Goal: Complete application form

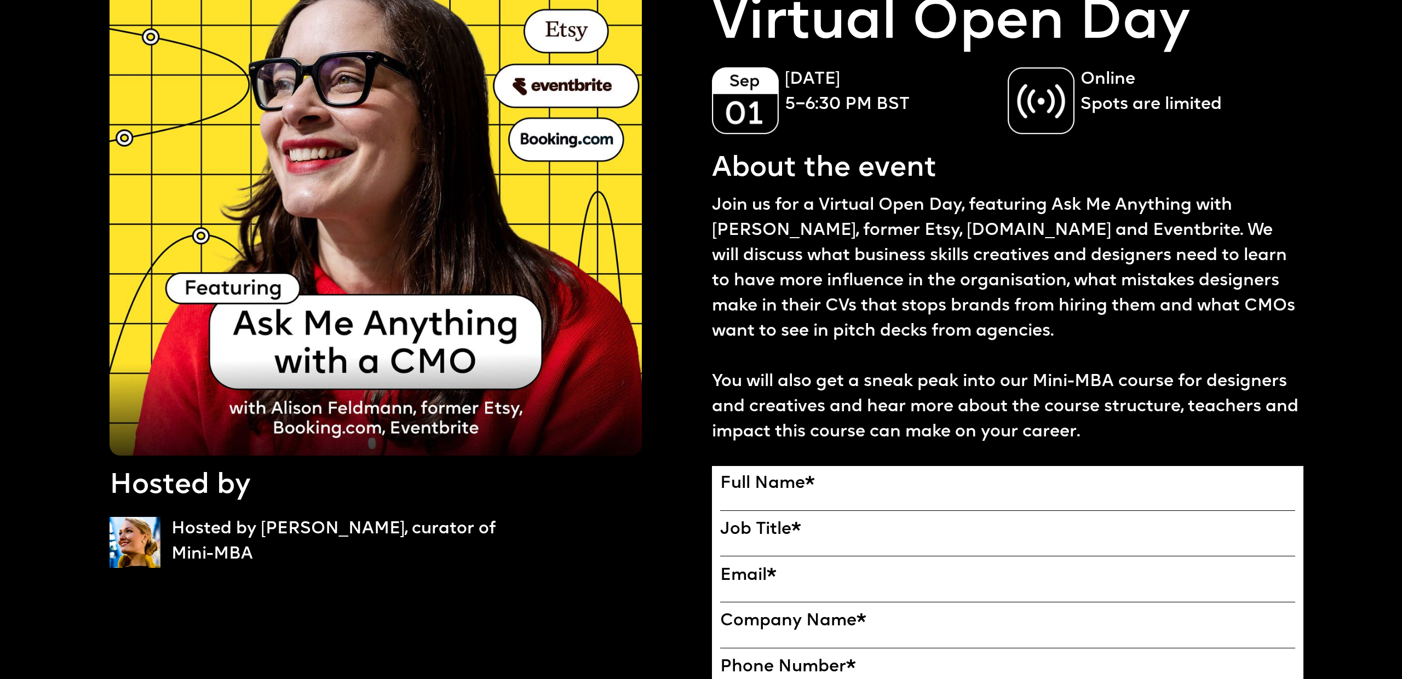
scroll to position [107, 0]
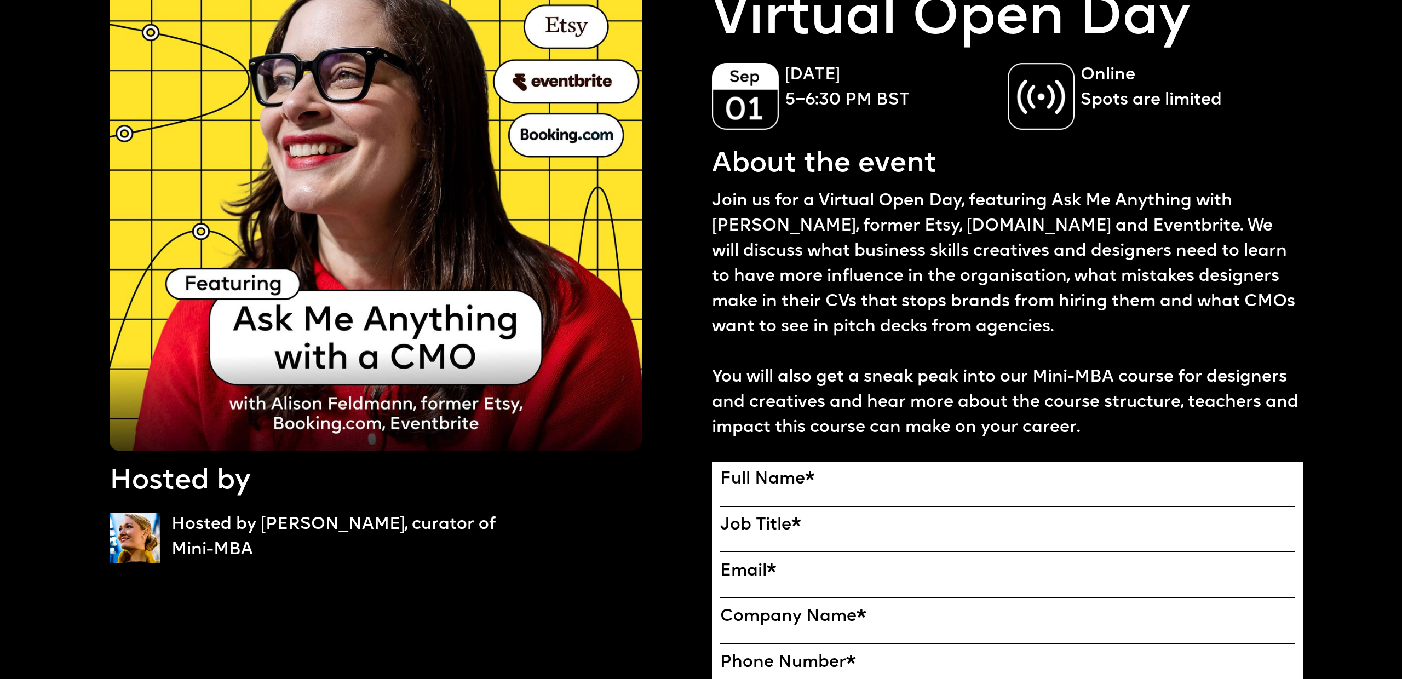
click at [878, 487] on label "Full Name *" at bounding box center [1007, 480] width 575 height 20
click at [0, 0] on input "Full Name" at bounding box center [0, 0] width 0 height 0
click at [781, 480] on label "Full Name *" at bounding box center [1007, 480] width 575 height 20
click at [0, 0] on input "Full Name" at bounding box center [0, 0] width 0 height 0
click at [833, 490] on div at bounding box center [1007, 500] width 575 height 20
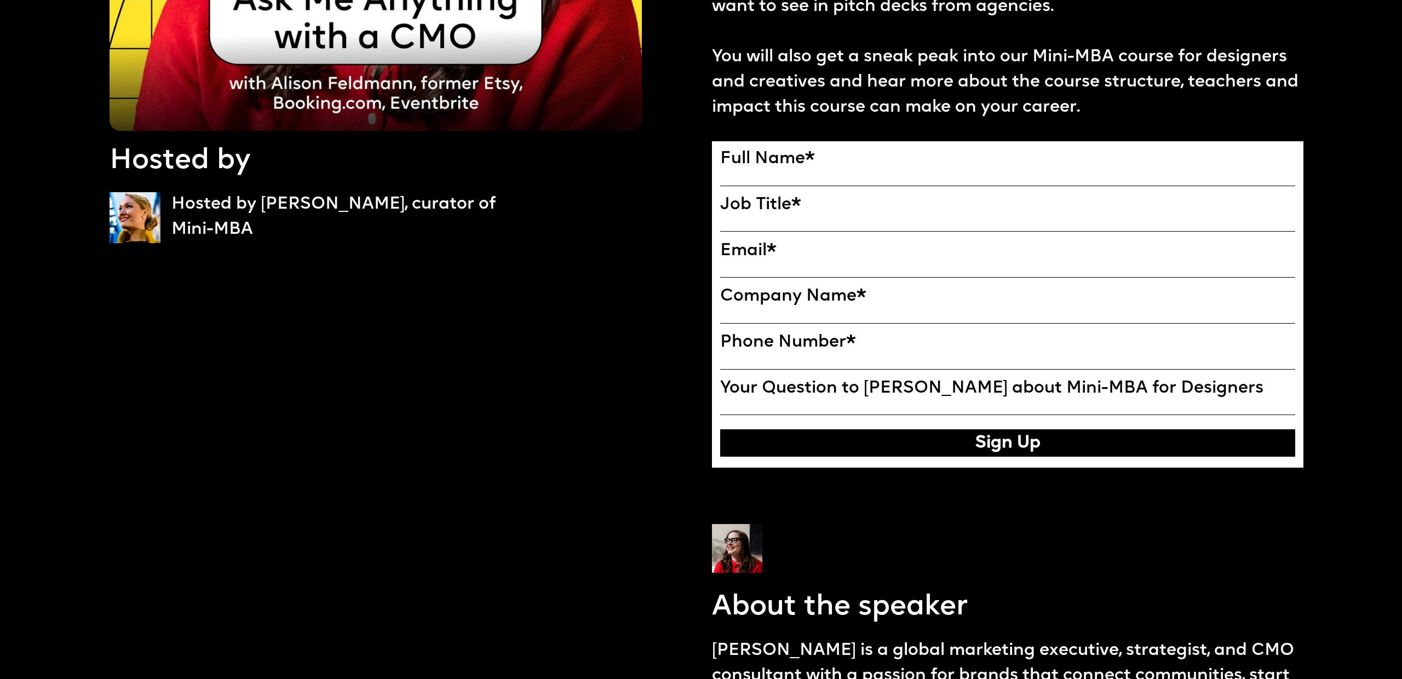
scroll to position [425, 0]
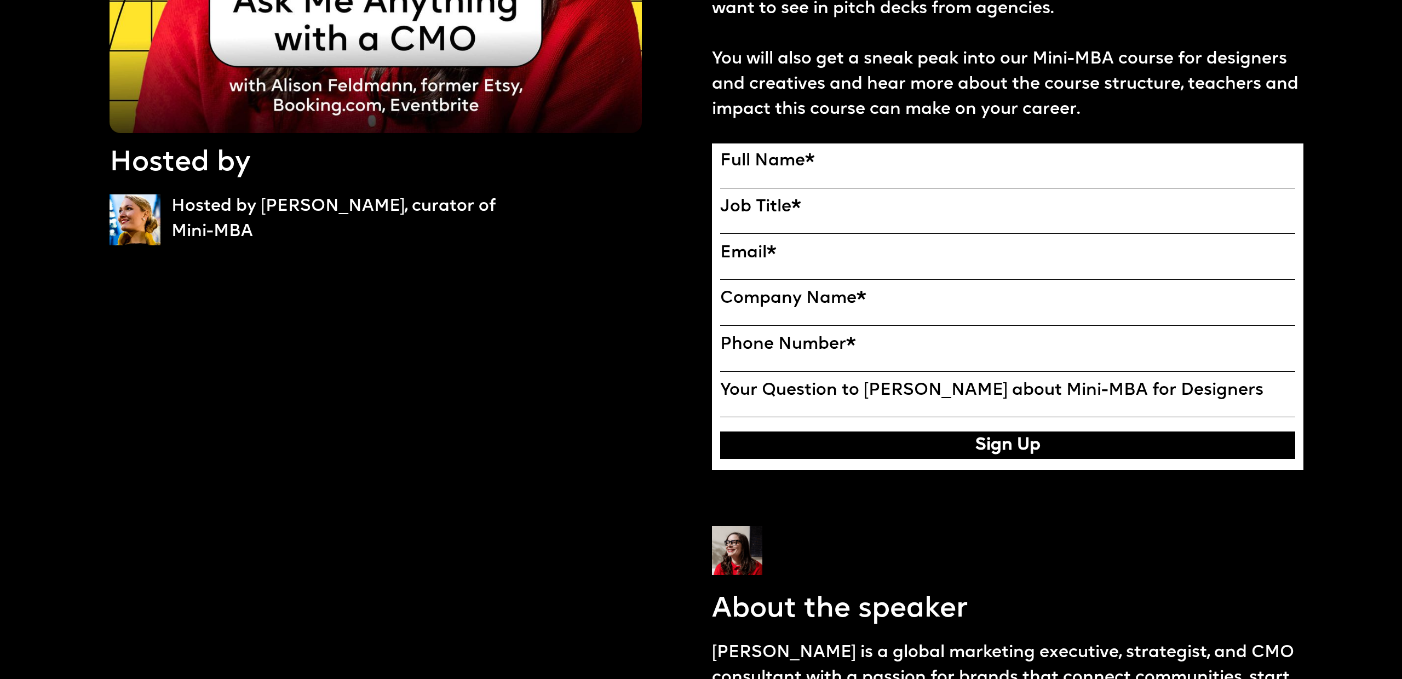
click at [880, 168] on label "Full Name *" at bounding box center [1007, 162] width 575 height 20
click at [0, 0] on input "Full Name" at bounding box center [0, 0] width 0 height 0
click at [868, 179] on input "Full Name" at bounding box center [1007, 182] width 575 height 14
type input "**********"
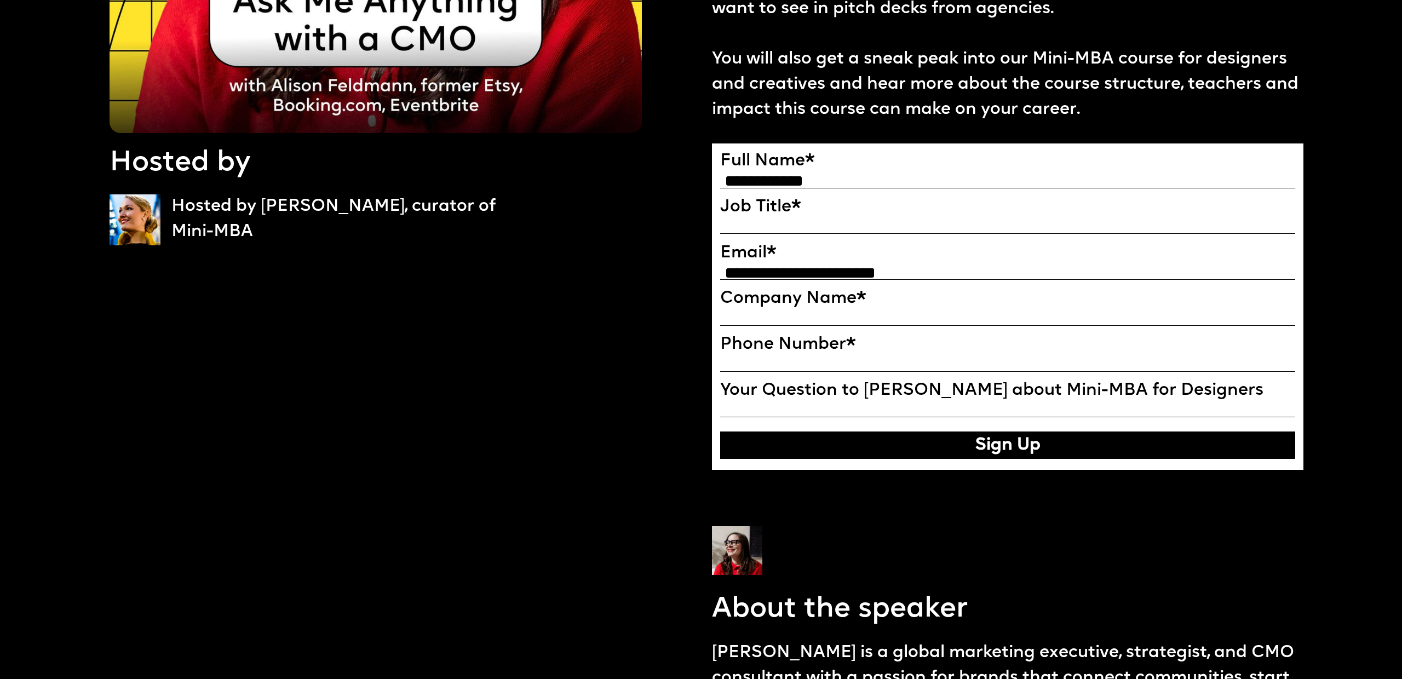
type input "*********"
click at [835, 216] on label "Job Title *" at bounding box center [1007, 208] width 575 height 20
click at [0, 0] on input "Job Title" at bounding box center [0, 0] width 0 height 0
click at [828, 223] on input "Job Title" at bounding box center [1007, 227] width 575 height 14
type input "**********"
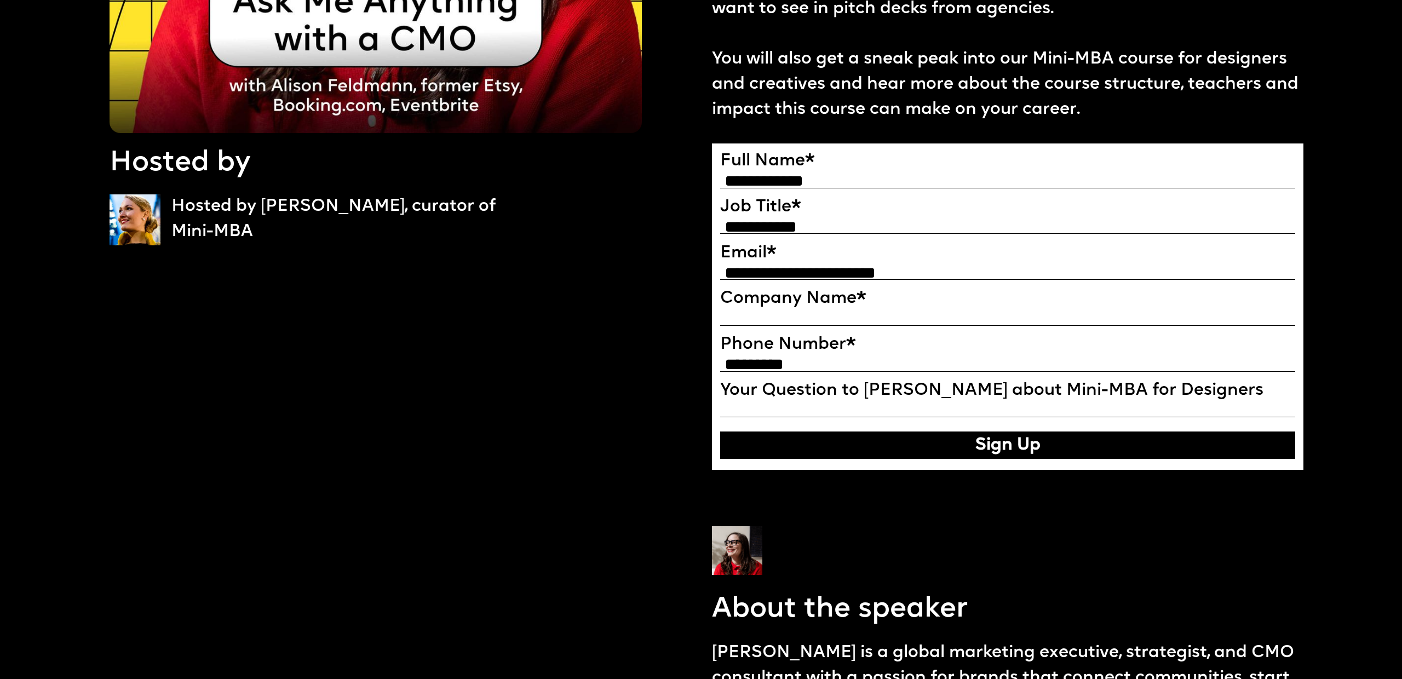
drag, startPoint x: 841, startPoint y: 314, endPoint x: 839, endPoint y: 307, distance: 7.5
click at [840, 314] on input "Company Name" at bounding box center [1007, 319] width 575 height 14
type input "**********"
click at [866, 409] on input "Your Question to [PERSON_NAME] about Mini-MBA for Designers" at bounding box center [1007, 411] width 575 height 14
click at [982, 442] on button "Sign Up" at bounding box center [1007, 445] width 575 height 27
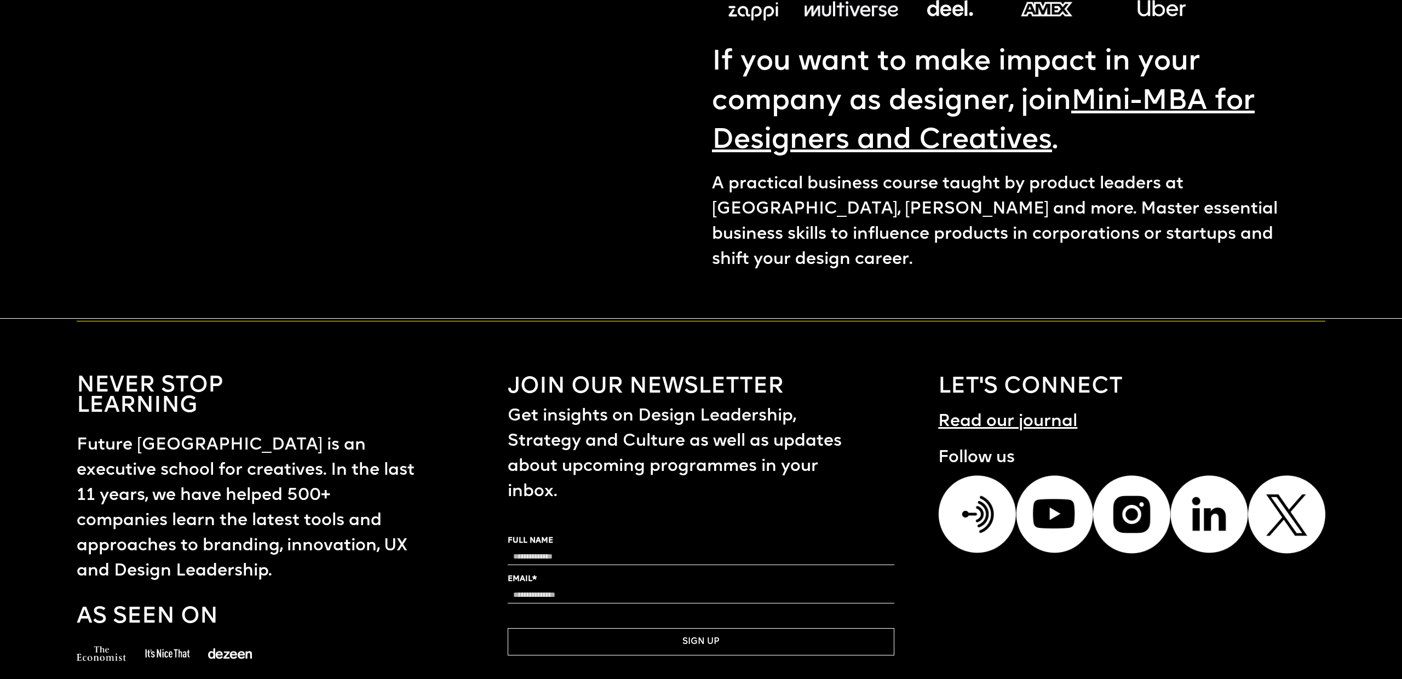
scroll to position [1877, 0]
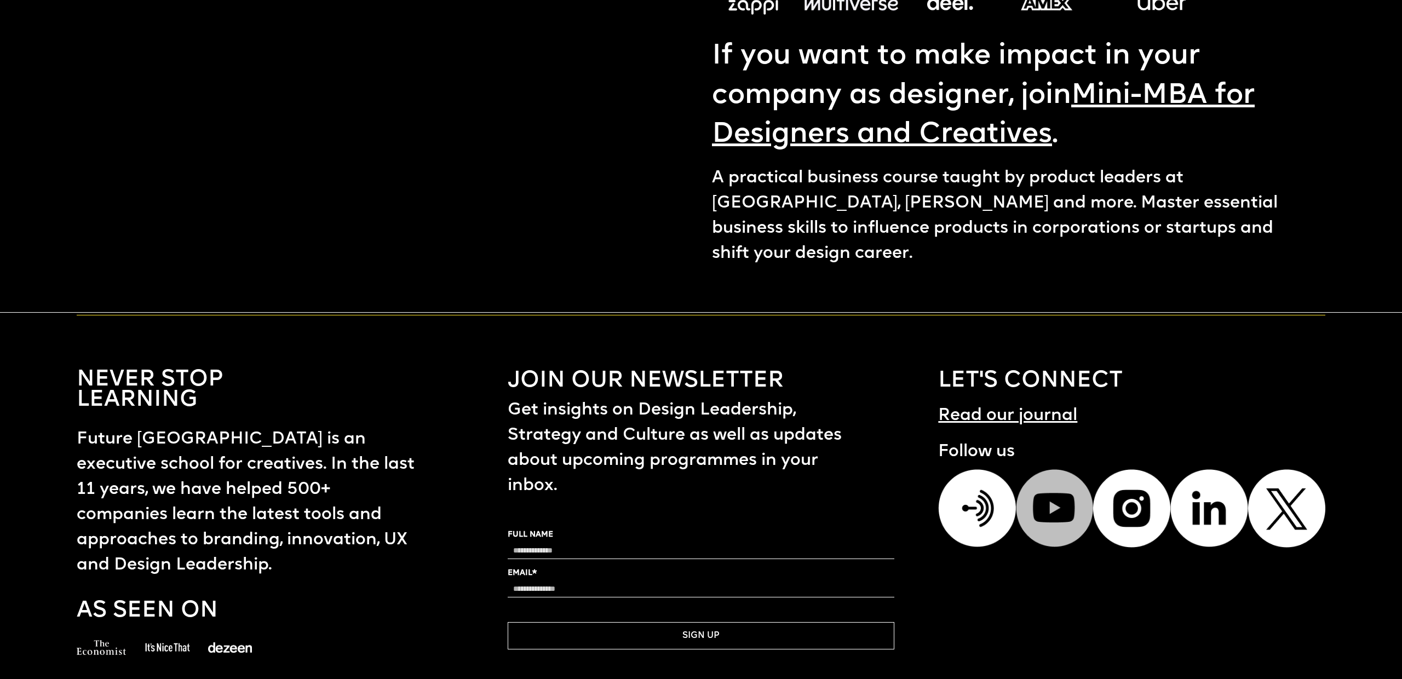
click at [1033, 469] on img at bounding box center [1054, 507] width 77 height 77
